Goal: Check status: Check status

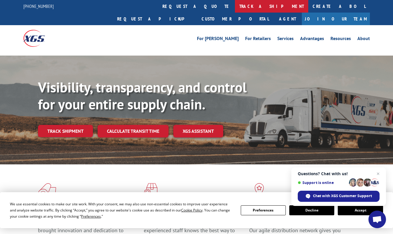
click at [235, 8] on link "track a shipment" at bounding box center [271, 6] width 73 height 13
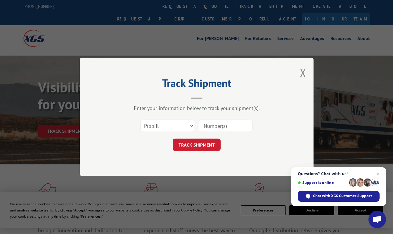
click at [205, 129] on input at bounding box center [226, 126] width 54 height 12
type input "372424"
click button "TRACK SHIPMENT" at bounding box center [197, 145] width 48 height 12
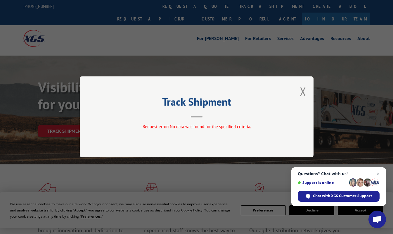
click at [222, 110] on header "Track Shipment" at bounding box center [196, 108] width 175 height 20
click at [301, 92] on button "Close modal" at bounding box center [303, 91] width 6 height 15
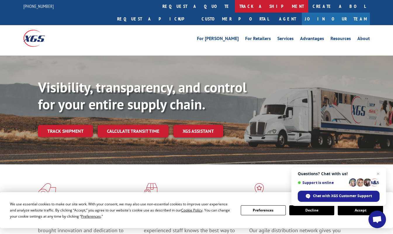
click at [235, 6] on link "track a shipment" at bounding box center [271, 6] width 73 height 13
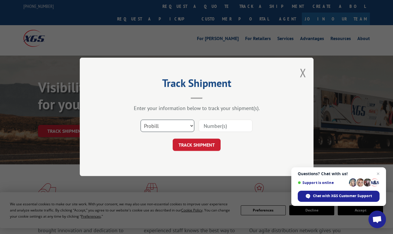
click at [191, 126] on select "Select category... Probill BOL PO" at bounding box center [168, 126] width 54 height 12
select select "bol"
click at [141, 120] on select "Select category... Probill BOL PO" at bounding box center [168, 126] width 54 height 12
click at [215, 126] on input at bounding box center [226, 126] width 54 height 12
type input "372424"
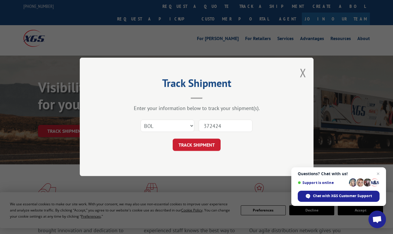
click button "TRACK SHIPMENT" at bounding box center [197, 145] width 48 height 12
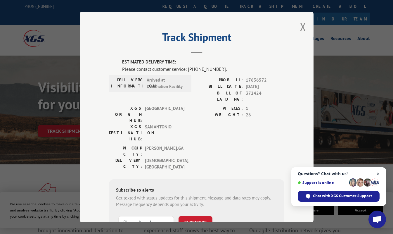
click at [378, 174] on span "Close chat" at bounding box center [378, 173] width 7 height 7
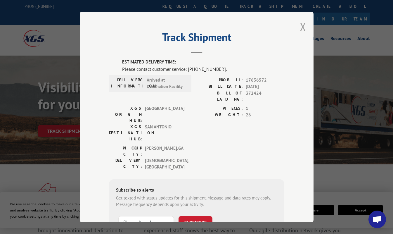
click at [300, 23] on button "Close modal" at bounding box center [303, 26] width 6 height 15
